Goal: Transaction & Acquisition: Download file/media

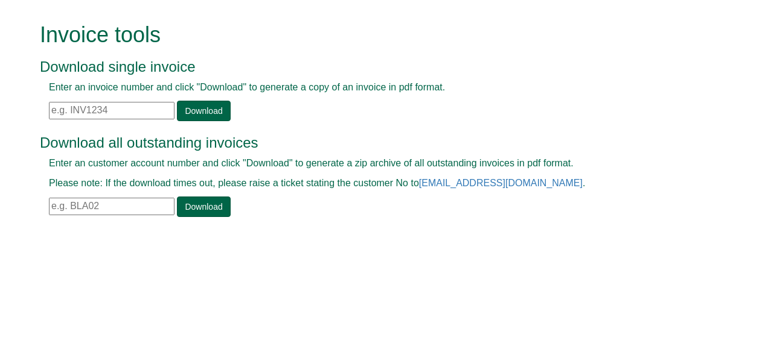
click at [83, 204] on input "text" at bounding box center [112, 206] width 126 height 17
paste input "UCL111"
click at [203, 205] on link "Download" at bounding box center [203, 207] width 53 height 21
drag, startPoint x: 110, startPoint y: 201, endPoint x: 0, endPoint y: 208, distance: 110.0
click at [0, 208] on html "Invoice tools Download single invoice Enter an invoice number and click "Downlo…" at bounding box center [384, 121] width 768 height 243
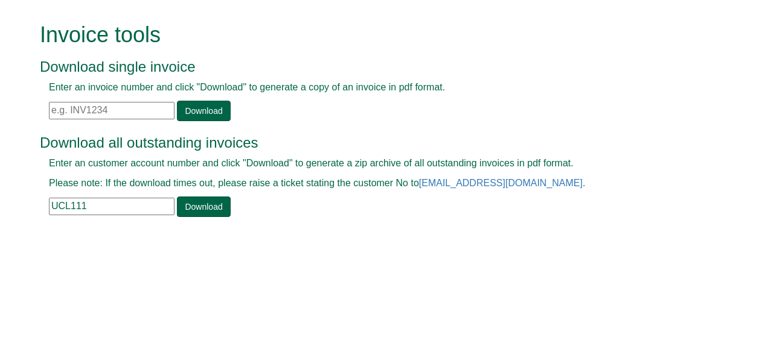
paste input "NBS0"
click at [199, 212] on link "Download" at bounding box center [203, 207] width 53 height 21
drag, startPoint x: 90, startPoint y: 210, endPoint x: 0, endPoint y: 262, distance: 103.8
click at [0, 243] on html "Invoice tools Download single invoice Enter an invoice number and click "Downlo…" at bounding box center [384, 121] width 768 height 243
paste input "SALV0"
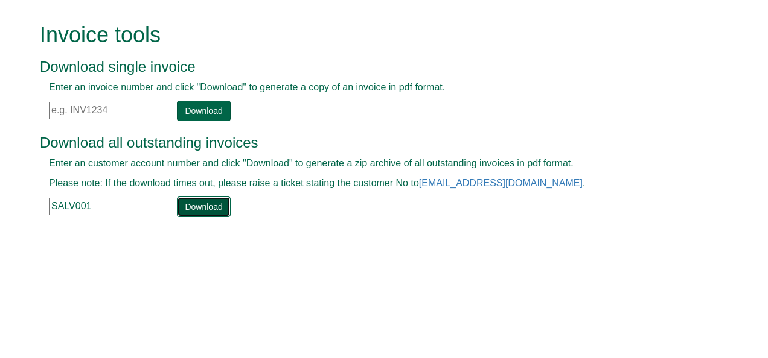
click at [183, 212] on link "Download" at bounding box center [203, 207] width 53 height 21
drag, startPoint x: 103, startPoint y: 206, endPoint x: 0, endPoint y: 205, distance: 102.6
click at [0, 205] on html "Invoice tools Download single invoice Enter an invoice number and click "Downlo…" at bounding box center [384, 121] width 768 height 243
paste input "EPS03"
click at [194, 206] on link "Download" at bounding box center [203, 207] width 53 height 21
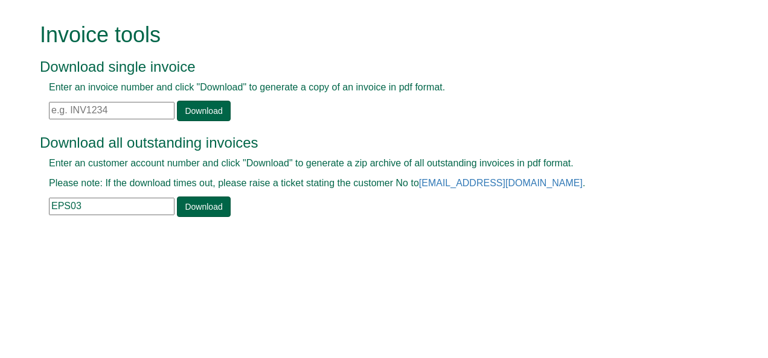
drag, startPoint x: 87, startPoint y: 209, endPoint x: -2, endPoint y: 216, distance: 89.6
click at [0, 216] on html "Invoice tools Download single invoice Enter an invoice number and click "Downlo…" at bounding box center [384, 121] width 768 height 243
paste input "NHG19"
click at [187, 200] on link "Download" at bounding box center [203, 207] width 53 height 21
drag, startPoint x: 91, startPoint y: 202, endPoint x: -2, endPoint y: 211, distance: 93.4
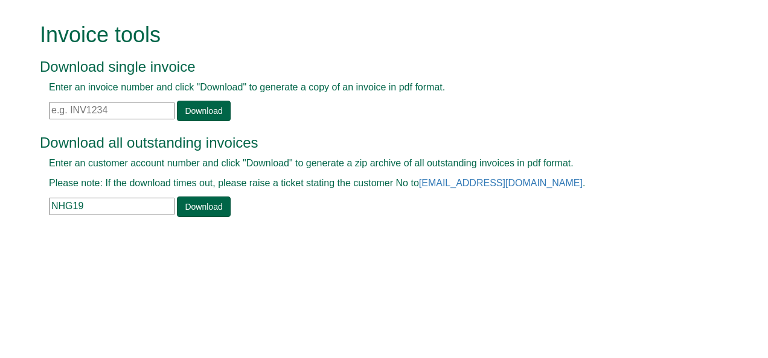
click at [0, 211] on html "Invoice tools Download single invoice Enter an invoice number and click "Downlo…" at bounding box center [384, 121] width 768 height 243
paste input "HOM07"
click at [192, 205] on link "Download" at bounding box center [203, 207] width 53 height 21
drag, startPoint x: 121, startPoint y: 198, endPoint x: 0, endPoint y: 199, distance: 120.7
click at [0, 199] on html "Invoice tools Download single invoice Enter an invoice number and click "Downlo…" at bounding box center [384, 121] width 768 height 243
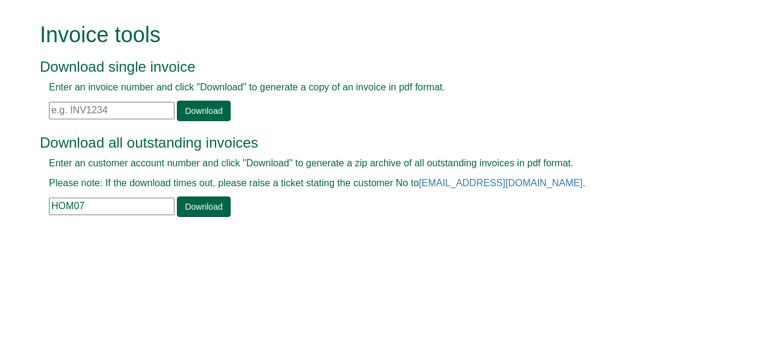
paste input "WKHM001"
type input "WKHM001"
click at [187, 208] on link "Download" at bounding box center [203, 207] width 53 height 21
